Goal: Communication & Community: Connect with others

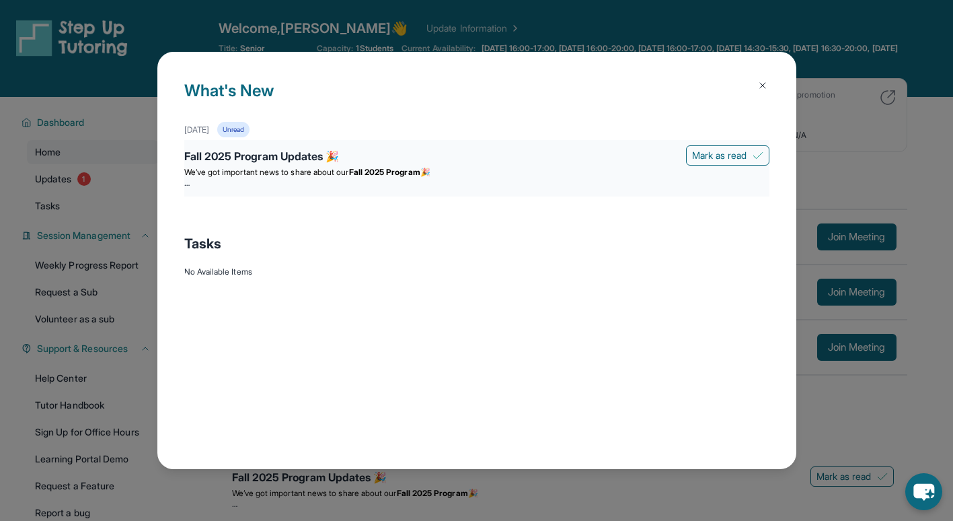
click at [303, 154] on div "Fall 2025 Program Updates 🎉" at bounding box center [476, 157] width 585 height 19
click at [318, 171] on span "We’ve got important news to share about our" at bounding box center [266, 172] width 165 height 10
click at [188, 164] on div "Fall 2025 Program Updates 🎉" at bounding box center [476, 157] width 585 height 19
click at [201, 156] on div "Fall 2025 Program Updates 🎉" at bounding box center [476, 157] width 585 height 19
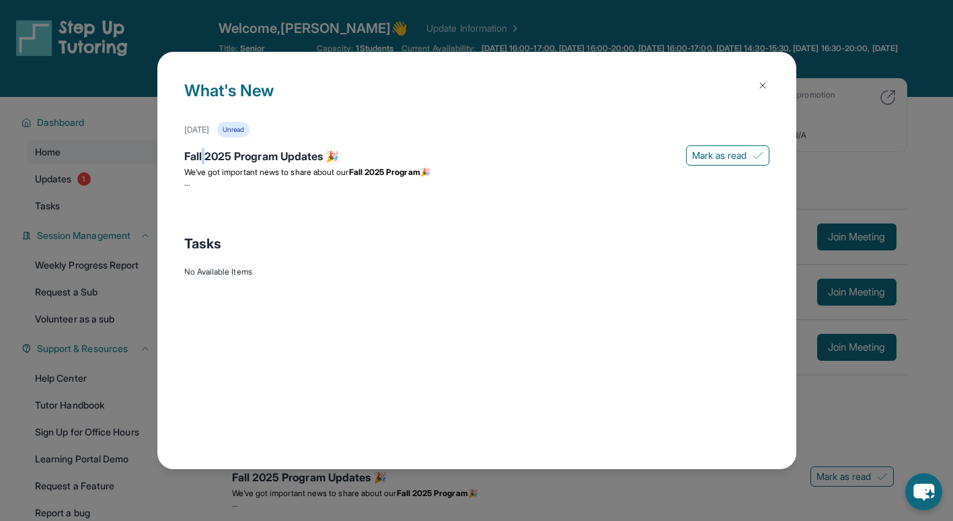
click at [761, 83] on img at bounding box center [763, 85] width 11 height 11
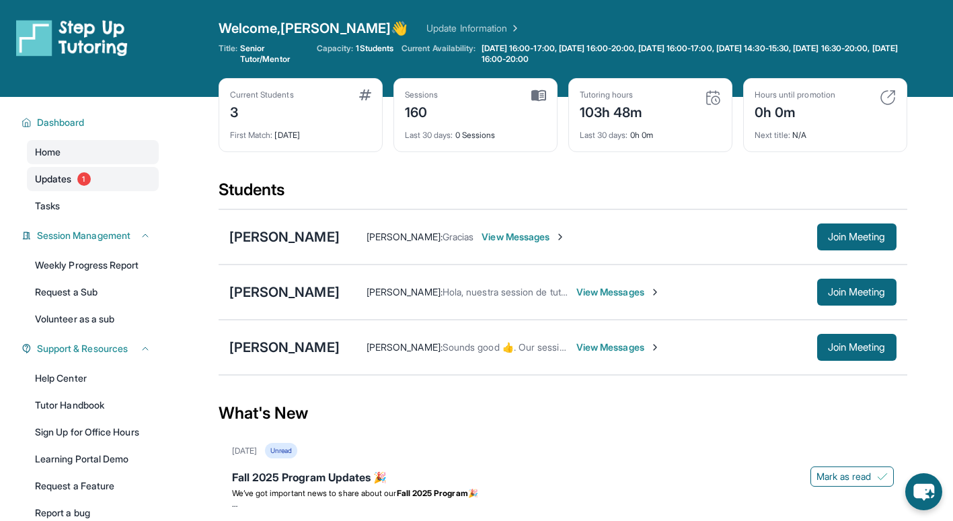
click at [56, 176] on span "Updates" at bounding box center [53, 178] width 37 height 13
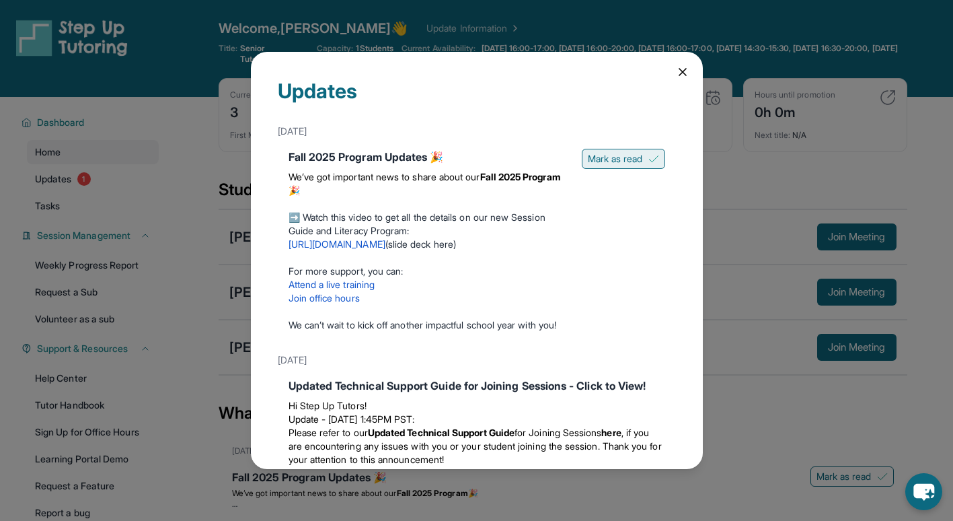
click at [599, 152] on span "Mark as read" at bounding box center [615, 158] width 55 height 13
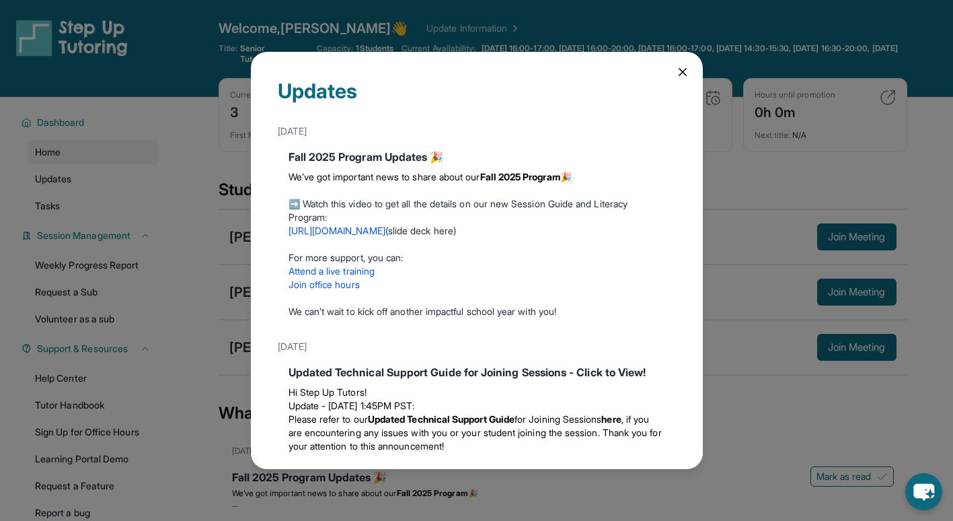
click at [674, 86] on div "Updates [DATE] Fall 2025 Program Updates 🎉 We’ve got important news to share ab…" at bounding box center [477, 260] width 452 height 416
click at [680, 73] on icon at bounding box center [683, 72] width 7 height 7
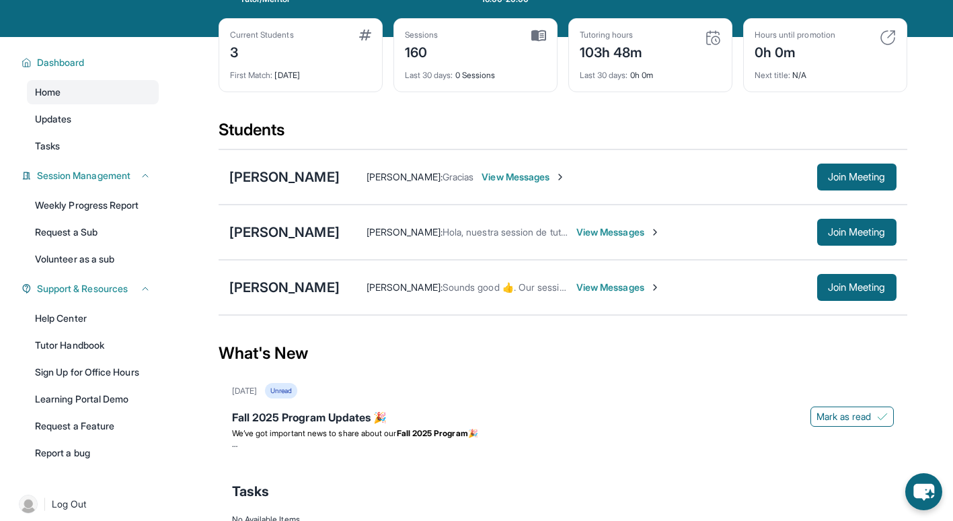
scroll to position [65, 0]
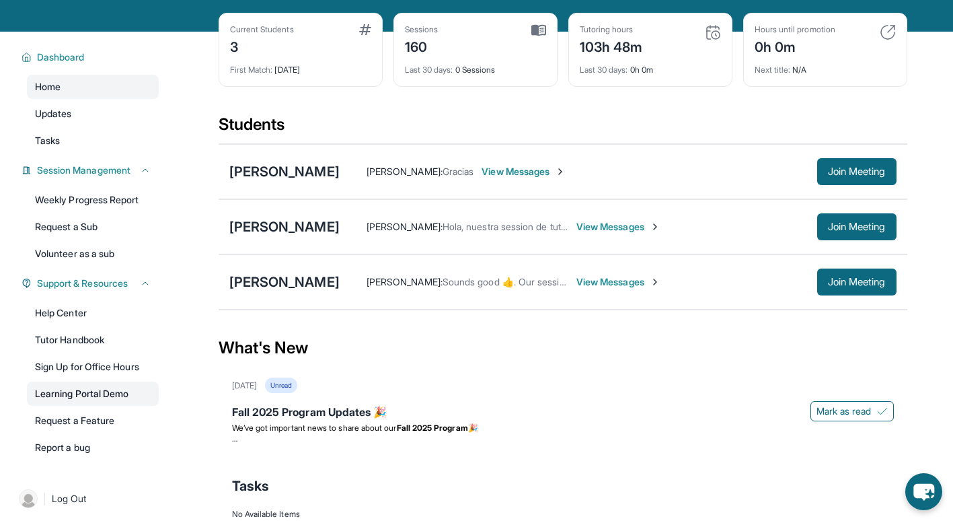
click at [104, 396] on link "Learning Portal Demo" at bounding box center [93, 394] width 132 height 24
click at [634, 280] on span "View Messages" at bounding box center [619, 281] width 84 height 13
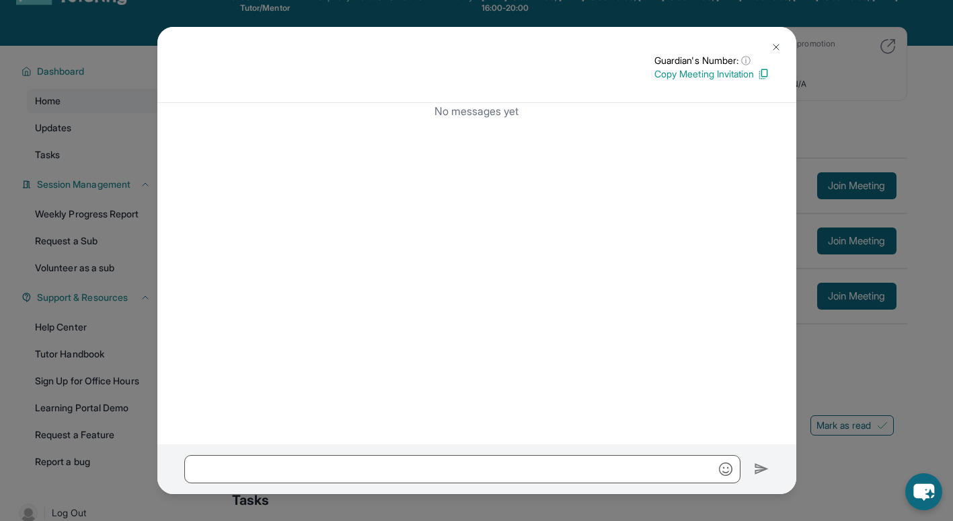
scroll to position [46, 0]
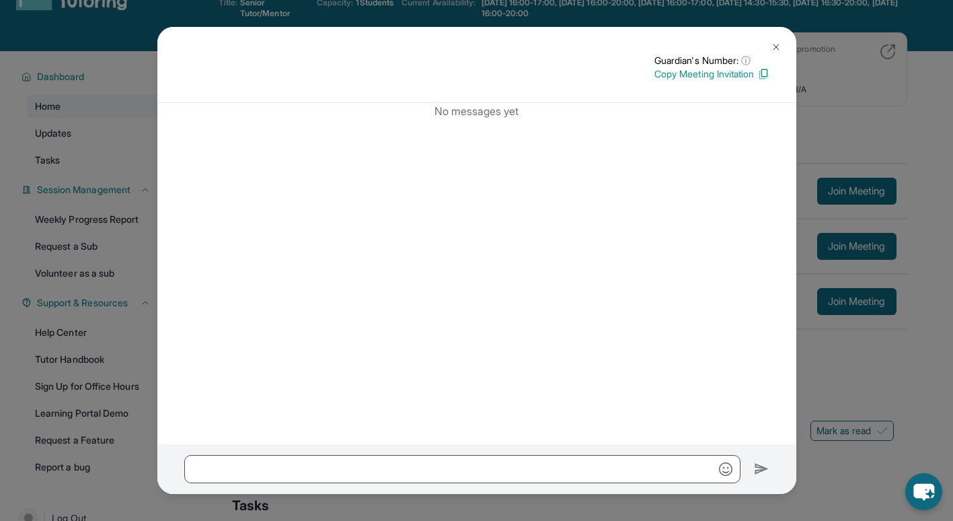
click at [776, 48] on img at bounding box center [776, 47] width 11 height 11
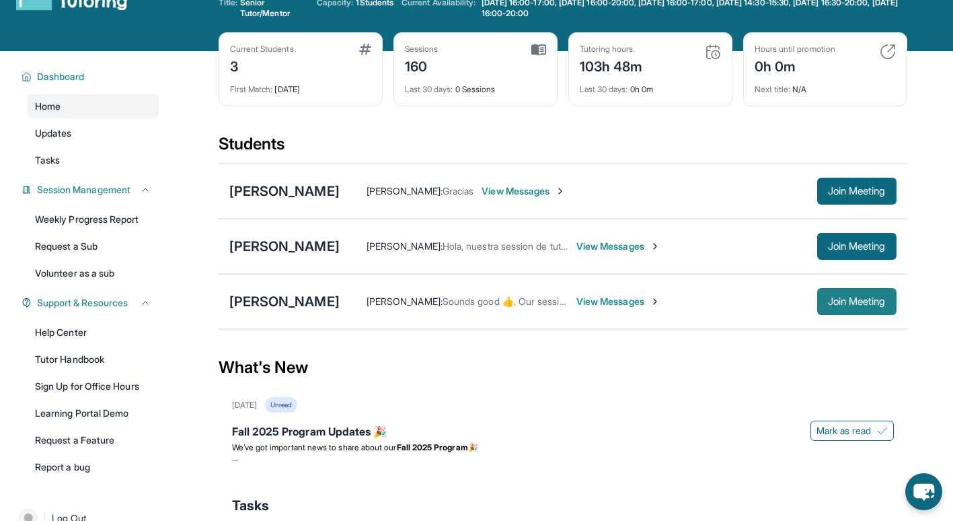
click at [831, 303] on span "Join Meeting" at bounding box center [857, 301] width 58 height 8
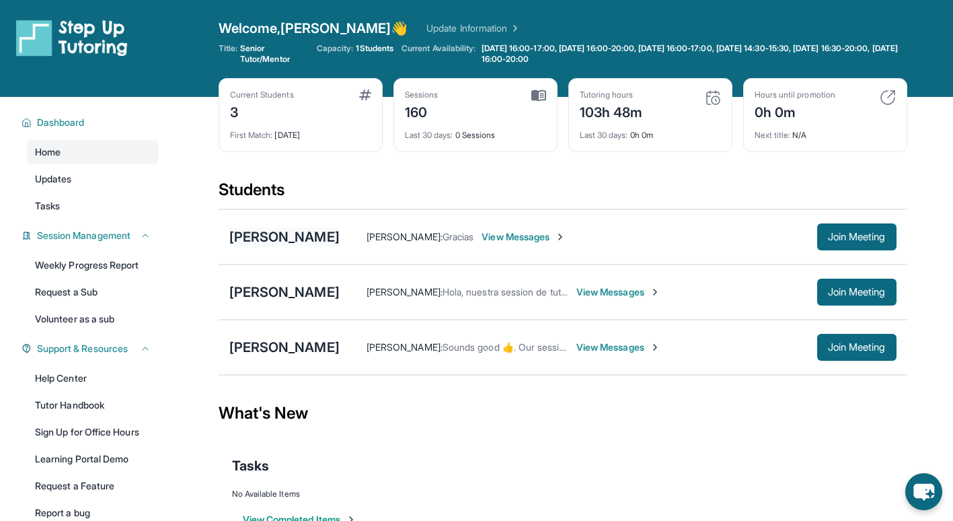
click at [314, 236] on div "[PERSON_NAME]" at bounding box center [284, 236] width 110 height 19
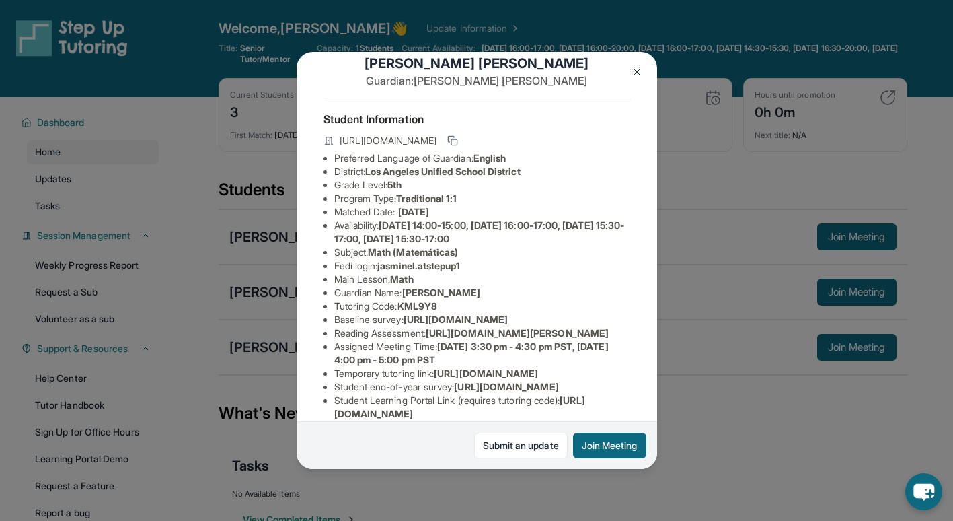
scroll to position [26, 0]
click at [641, 68] on img at bounding box center [637, 72] width 11 height 11
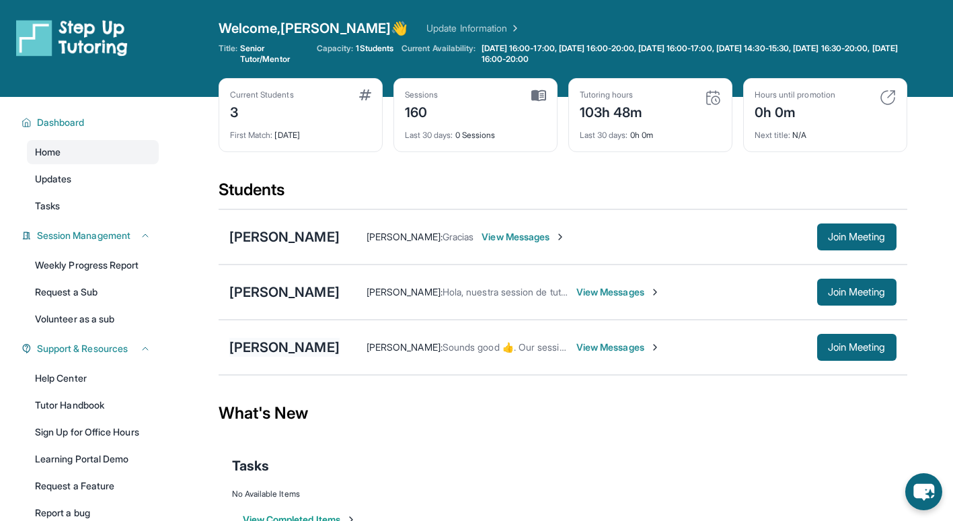
click at [334, 340] on div "[PERSON_NAME]" at bounding box center [284, 347] width 110 height 19
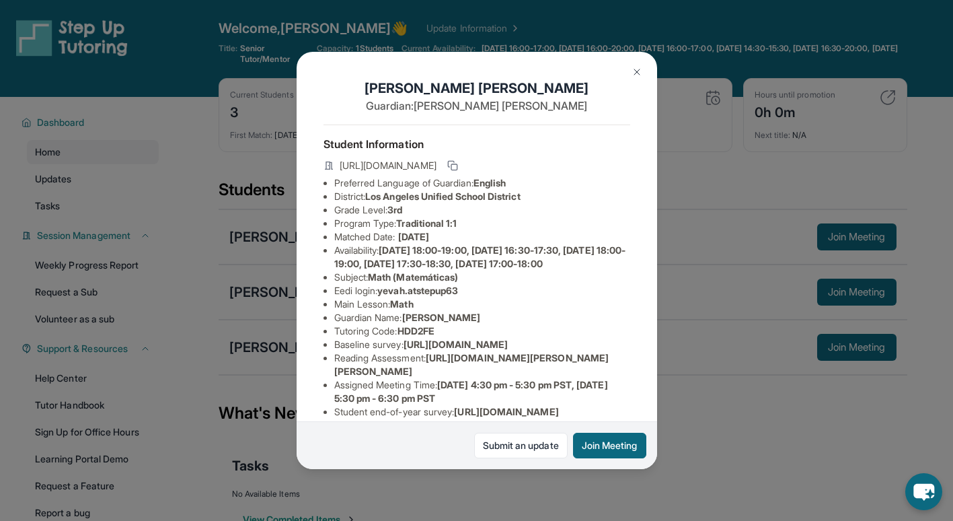
click at [638, 75] on img at bounding box center [637, 72] width 11 height 11
